Goal: Task Accomplishment & Management: Use online tool/utility

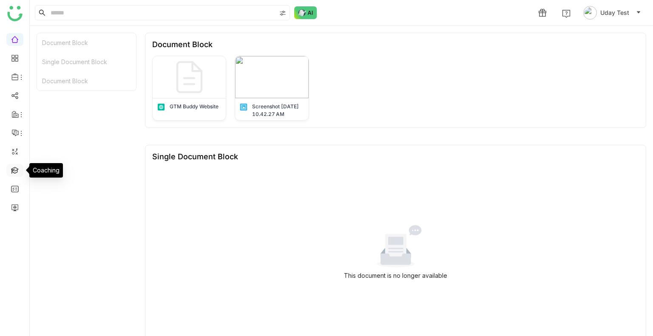
click at [12, 170] on link at bounding box center [15, 169] width 8 height 7
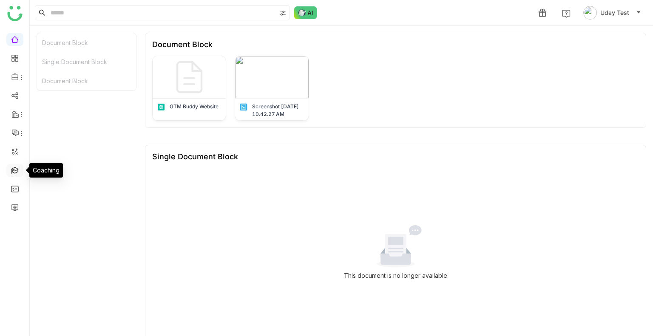
click at [12, 170] on link at bounding box center [15, 169] width 8 height 7
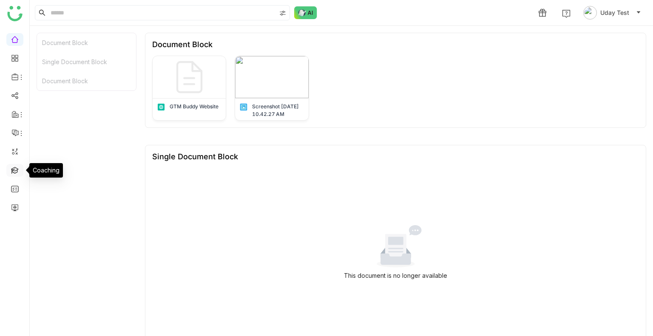
click at [12, 170] on link at bounding box center [15, 169] width 8 height 7
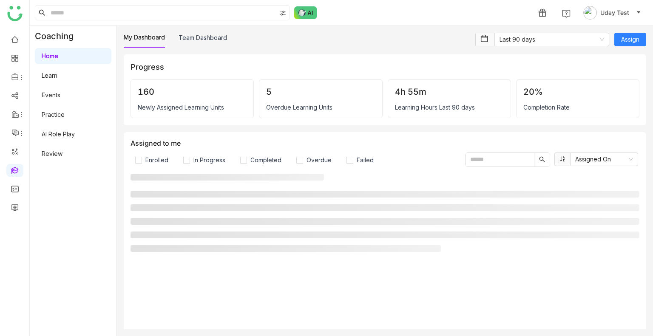
drag, startPoint x: 12, startPoint y: 170, endPoint x: 58, endPoint y: 132, distance: 59.3
click at [58, 132] on nz-layout "1 Uday Test Coaching Home Learn Events Practice AI Role Play Review My Dashboar…" at bounding box center [326, 168] width 653 height 336
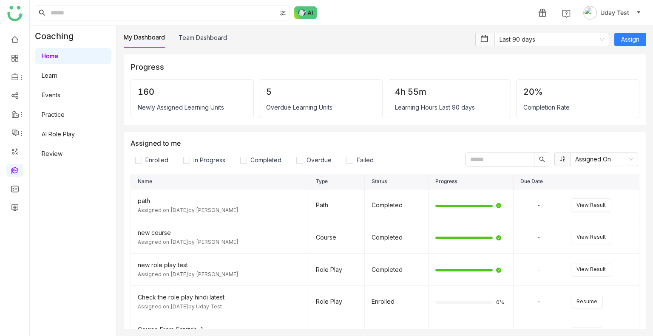
click at [58, 132] on link "AI Role Play" at bounding box center [58, 134] width 33 height 7
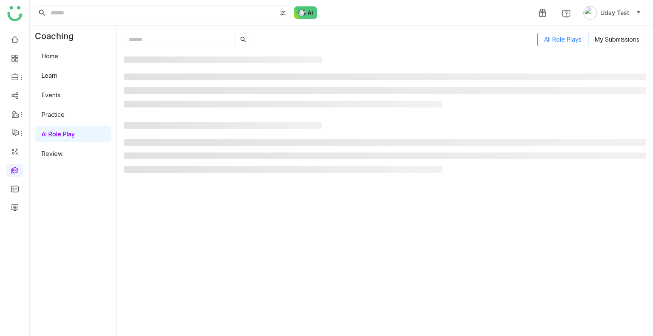
click at [58, 132] on link "AI Role Play" at bounding box center [58, 134] width 33 height 7
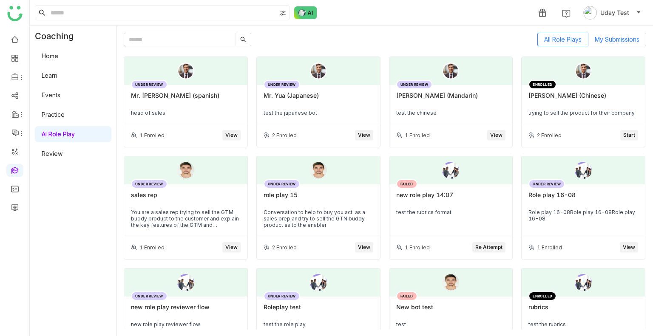
click at [612, 46] on label "My Submissions" at bounding box center [618, 40] width 58 height 14
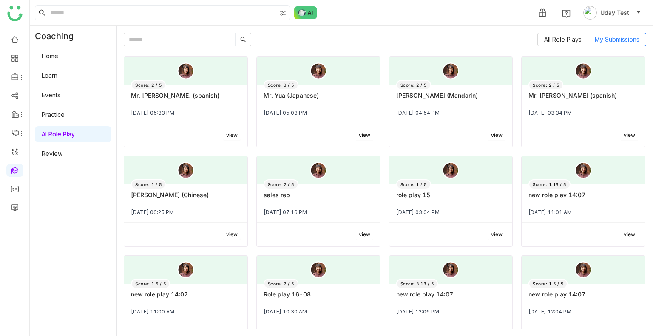
click at [193, 101] on div "Mr. [PERSON_NAME] (spanish)" at bounding box center [186, 99] width 110 height 14
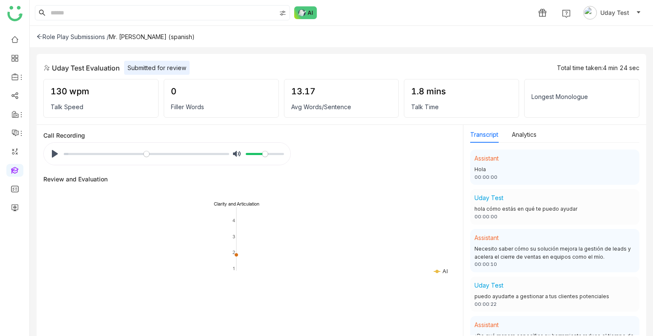
click at [92, 34] on div "Role Play Submissions /" at bounding box center [73, 36] width 72 height 7
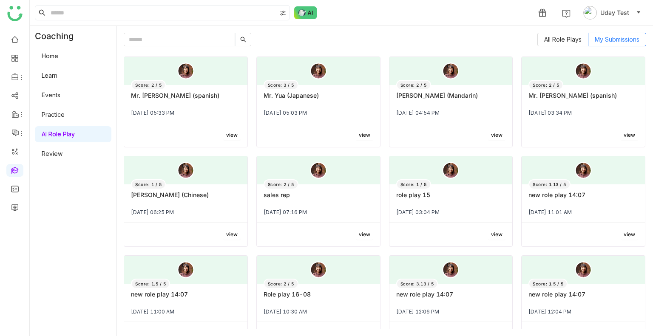
click at [51, 131] on link "AI Role Play" at bounding box center [58, 134] width 33 height 7
click at [277, 100] on div "Mr. Yua (Japanese)" at bounding box center [319, 99] width 110 height 14
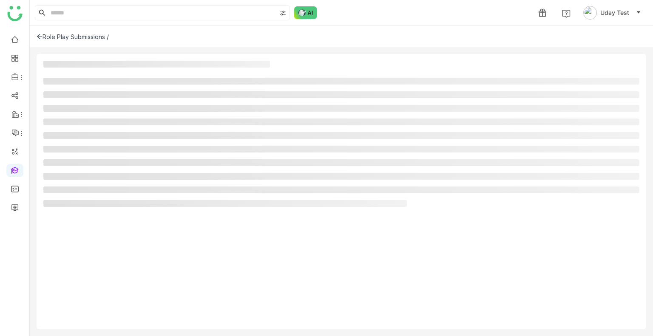
click at [277, 100] on ul at bounding box center [341, 142] width 596 height 129
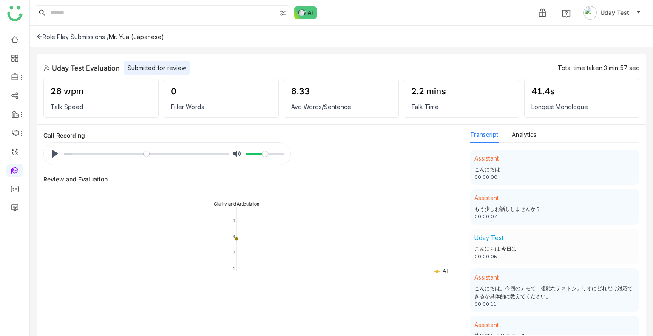
click at [79, 40] on div "Role Play Submissions /" at bounding box center [73, 36] width 72 height 7
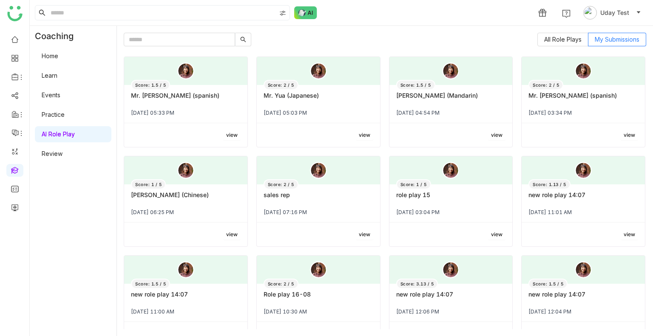
click at [307, 90] on div "Score: 2 / 5 Mr. Yua (Japanese) [DATE] 05:03 PM" at bounding box center [318, 104] width 123 height 38
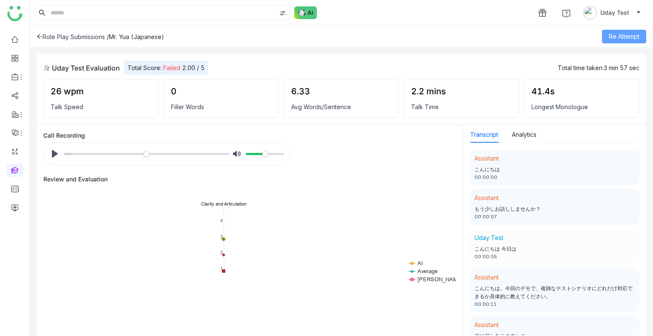
click at [616, 37] on span "Re Attempt" at bounding box center [624, 36] width 31 height 9
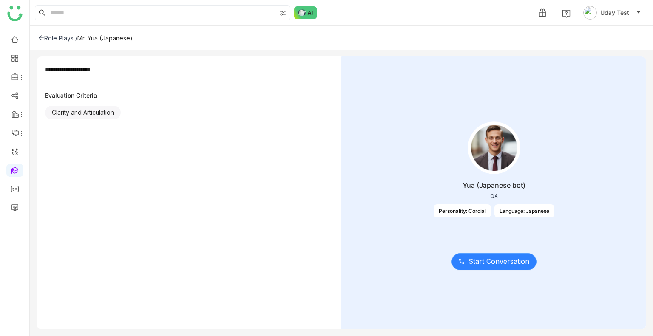
click at [489, 268] on button "Start Conversation" at bounding box center [494, 262] width 85 height 17
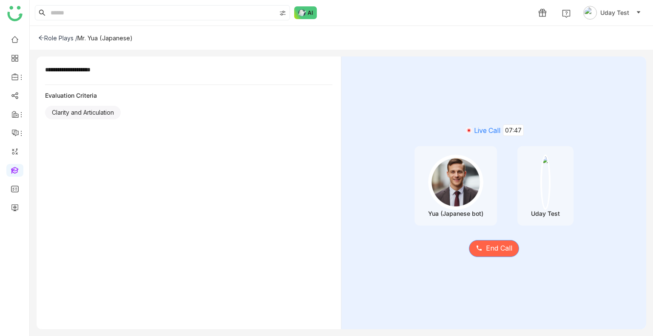
click at [486, 246] on span "End Call" at bounding box center [499, 248] width 26 height 11
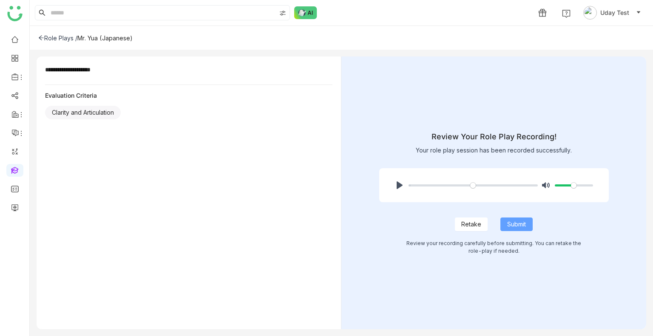
click at [521, 224] on span "Submit" at bounding box center [516, 224] width 19 height 9
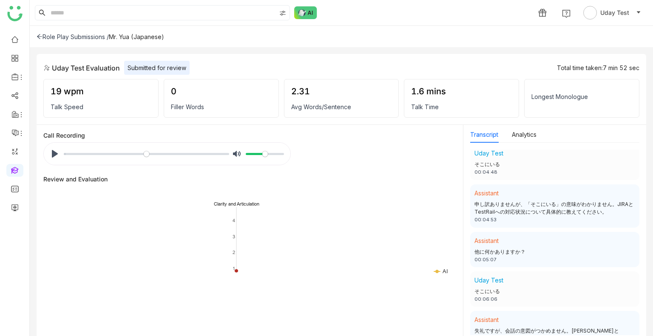
scroll to position [1196, 0]
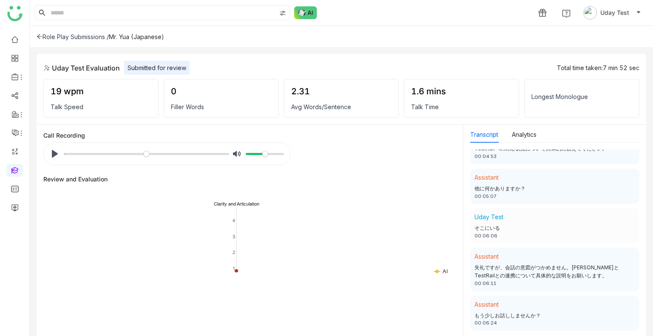
click at [536, 98] on div "Longest Monologue" at bounding box center [582, 96] width 101 height 7
click at [41, 35] on icon at bounding box center [40, 37] width 6 height 6
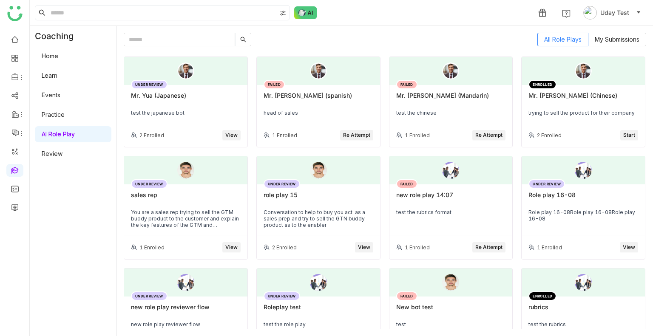
click at [353, 123] on div "FAILED Mr. Juan (spanish) head of sales" at bounding box center [318, 104] width 123 height 38
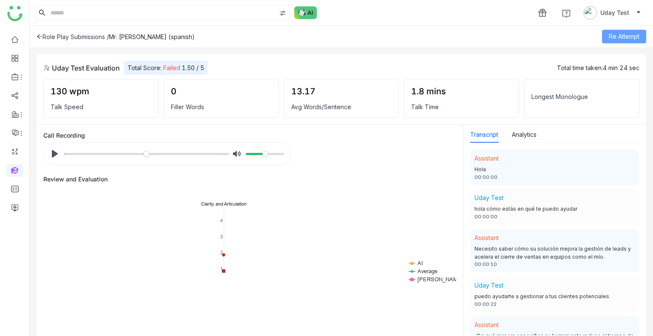
click at [616, 32] on span "Re Attempt" at bounding box center [624, 36] width 31 height 9
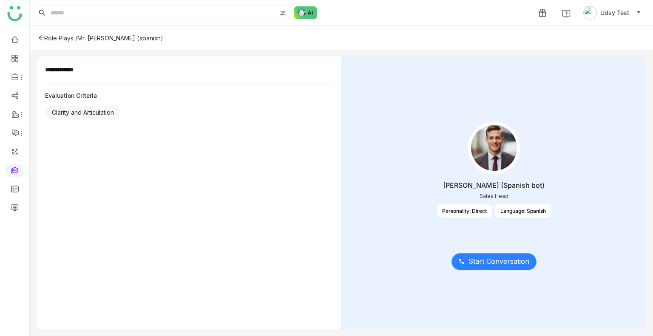
click at [490, 267] on span "Start Conversation" at bounding box center [499, 262] width 61 height 11
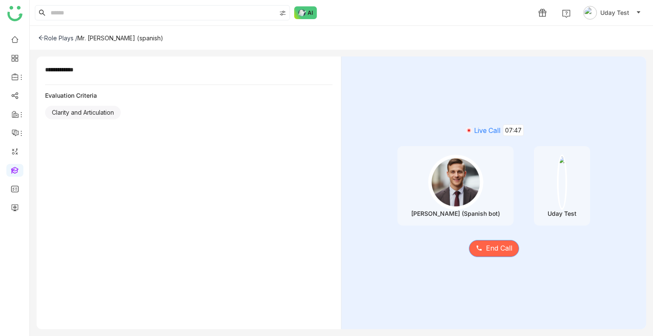
click at [479, 248] on icon at bounding box center [479, 248] width 7 height 7
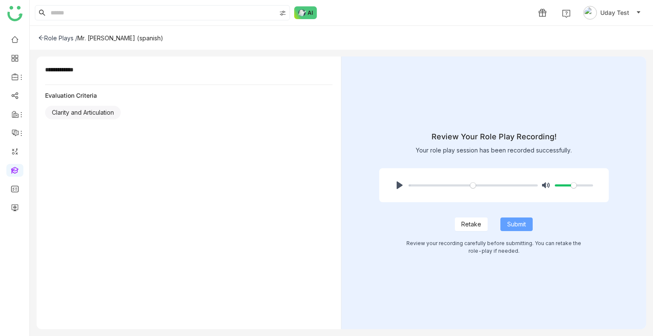
click at [522, 224] on span "Submit" at bounding box center [516, 224] width 19 height 9
